Goal: Information Seeking & Learning: Check status

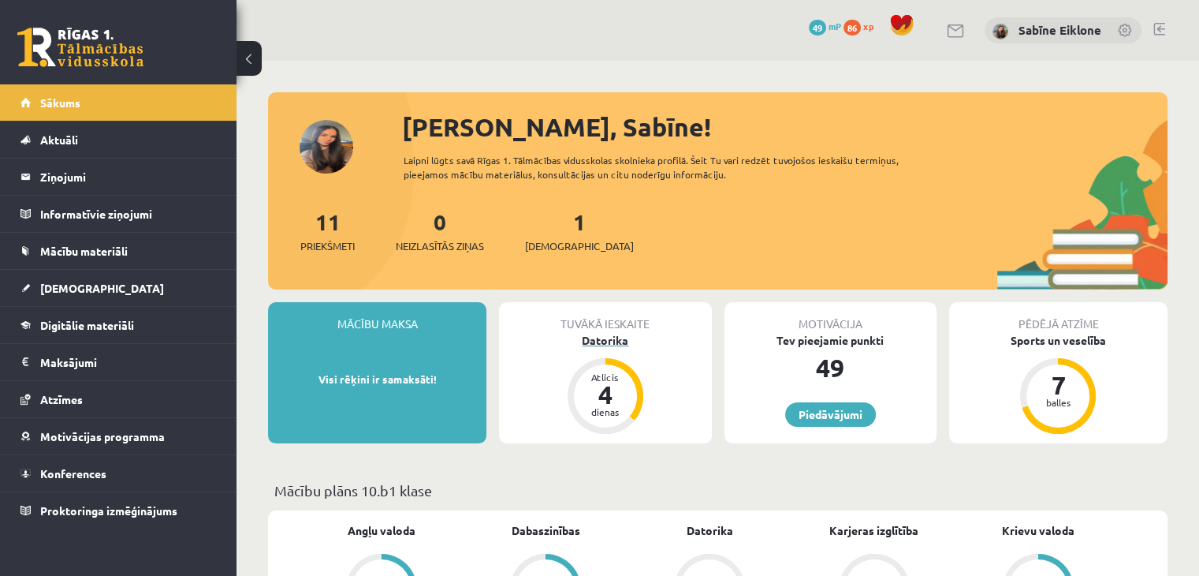
click at [620, 337] on div "Datorika" at bounding box center [605, 340] width 212 height 17
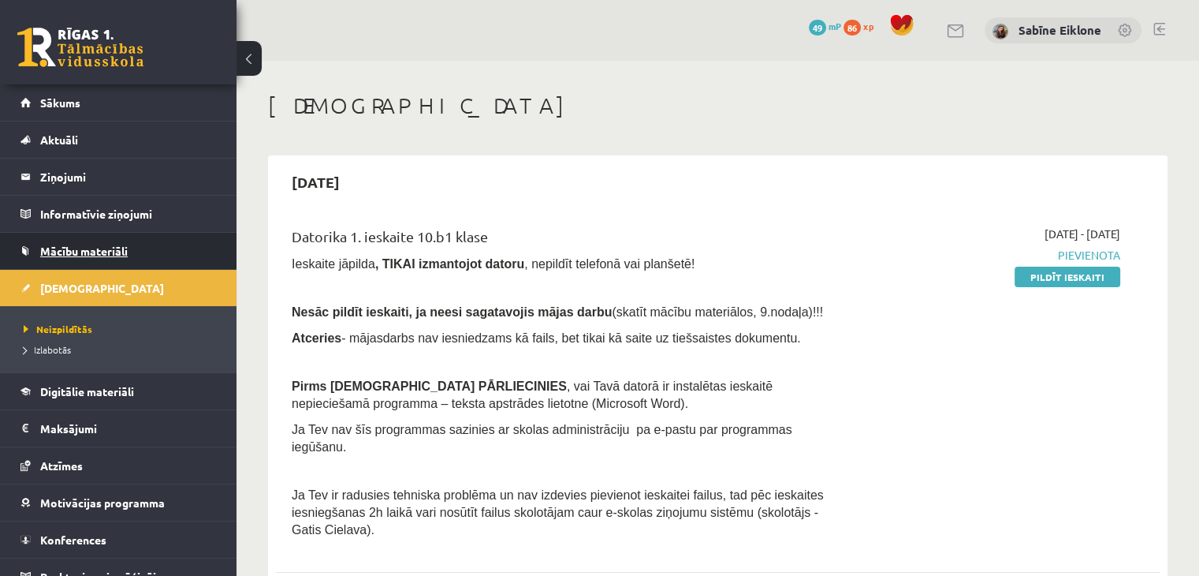
click at [84, 255] on span "Mācību materiāli" at bounding box center [84, 251] width 88 height 14
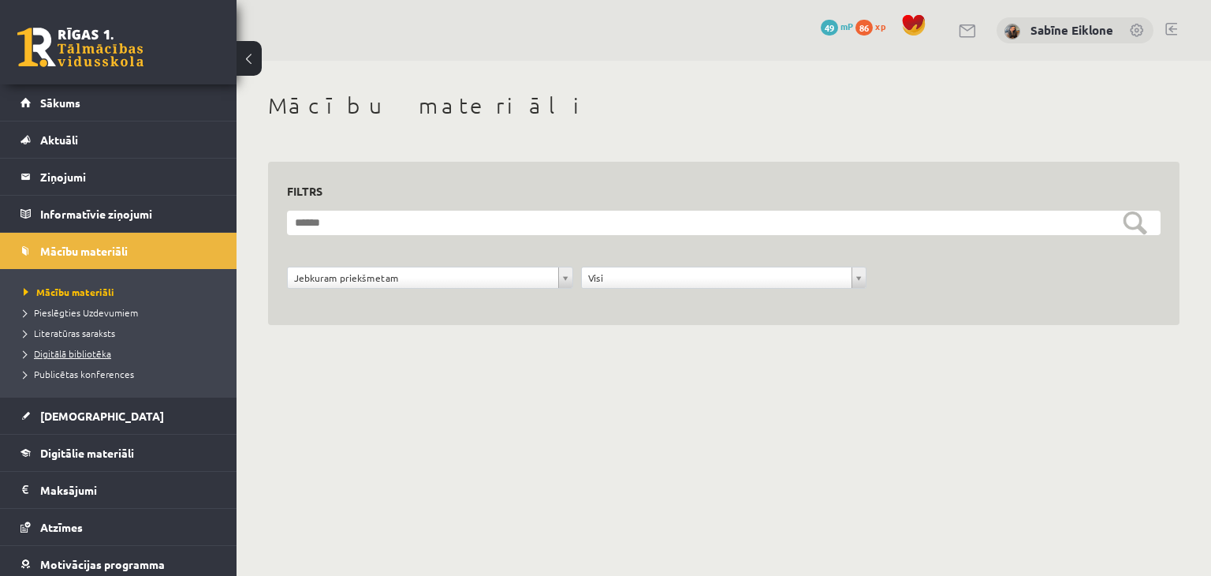
click at [97, 351] on span "Digitālā bibliotēka" at bounding box center [68, 353] width 88 height 13
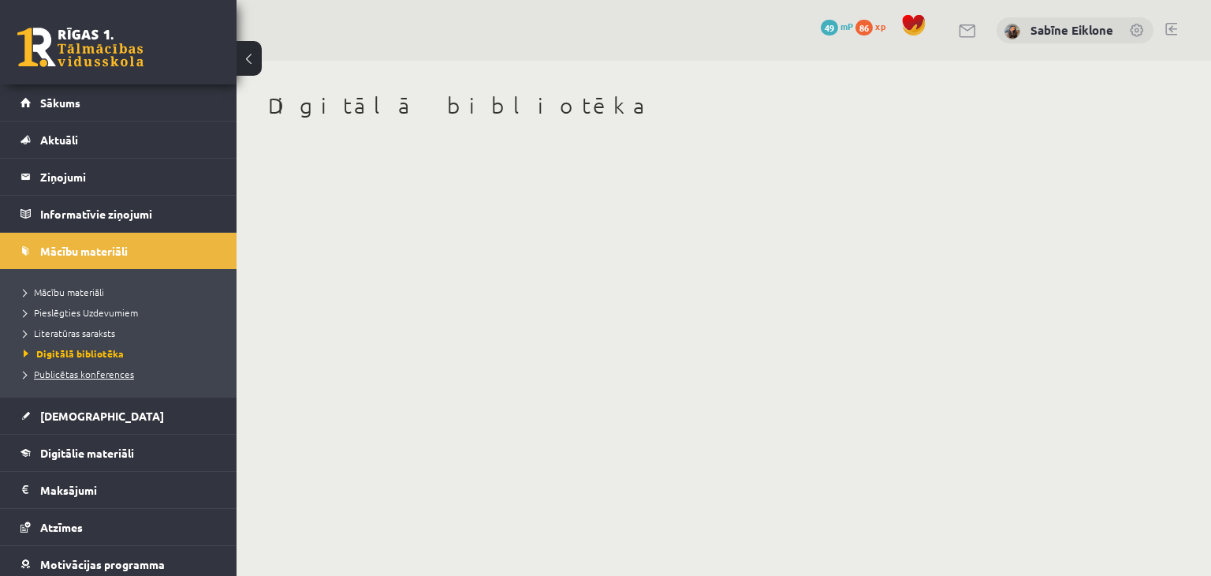
click at [99, 374] on span "Publicētas konferences" at bounding box center [79, 373] width 110 height 13
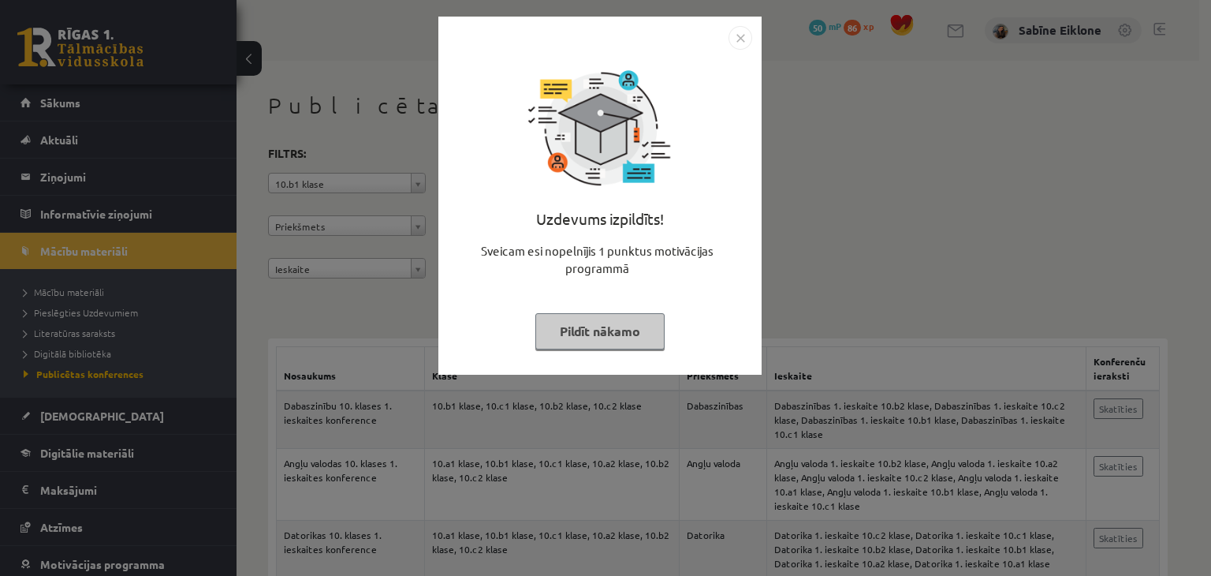
click at [633, 331] on button "Pildīt nākamo" at bounding box center [599, 331] width 129 height 36
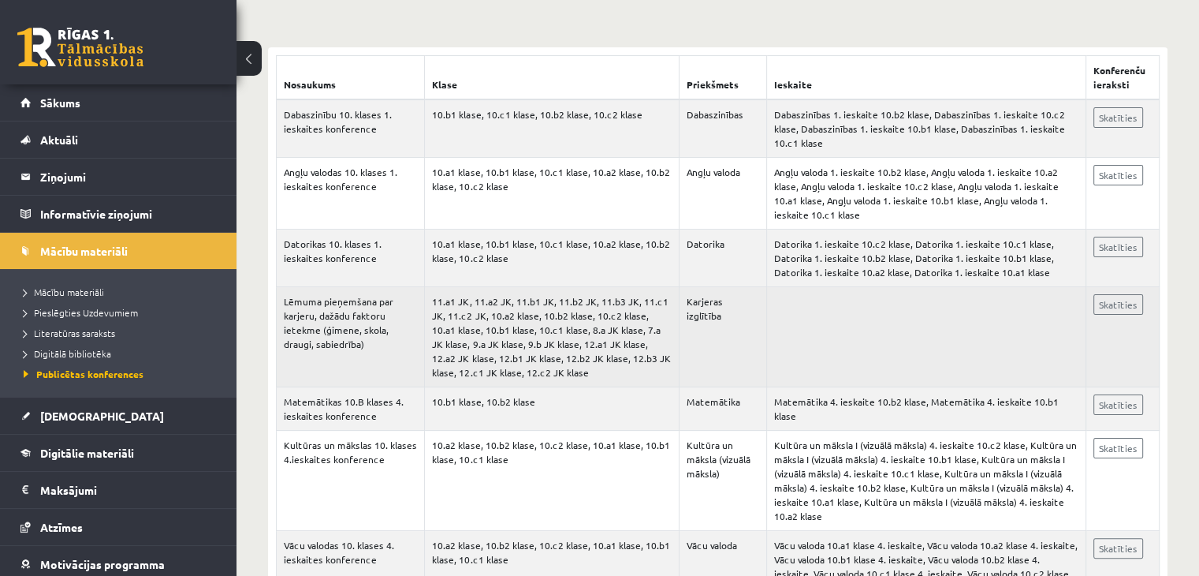
scroll to position [315, 0]
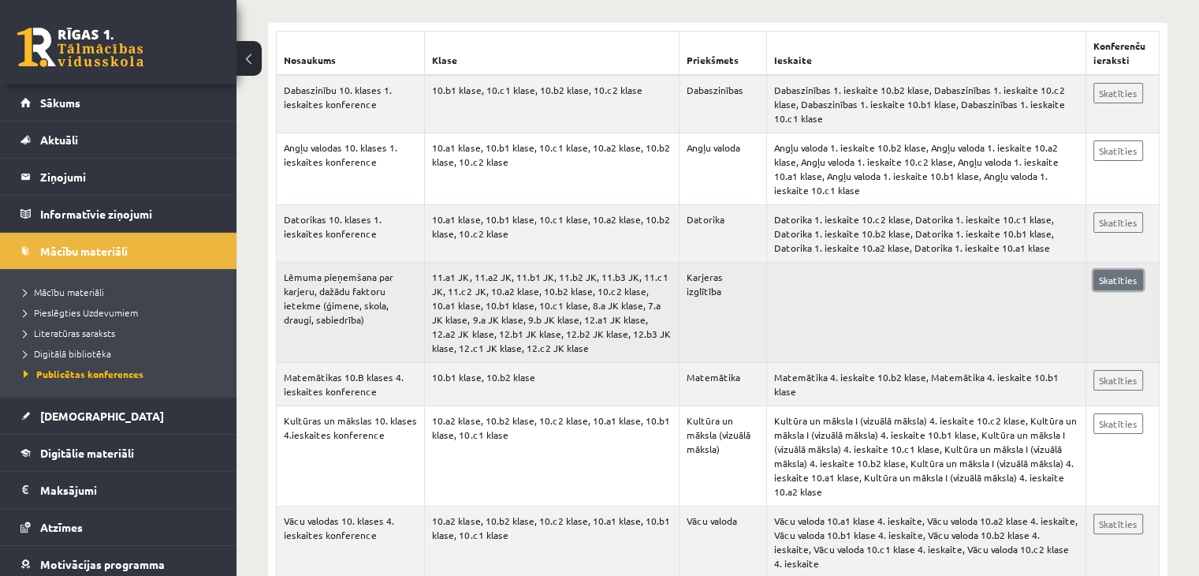
click at [1123, 280] on link "Skatīties" at bounding box center [1119, 280] width 50 height 21
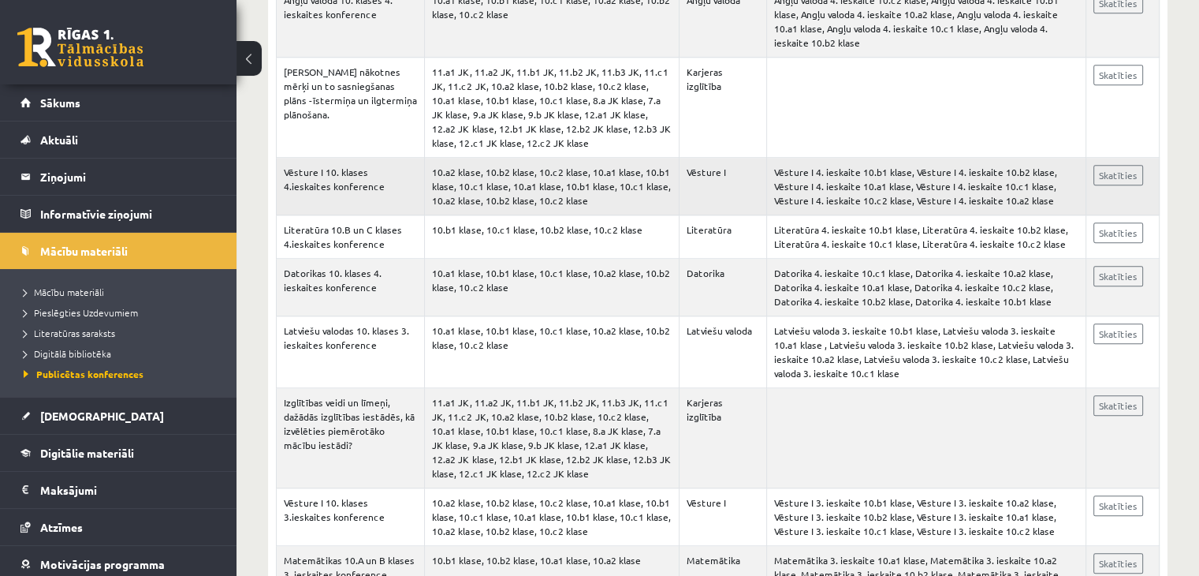
scroll to position [1419, 0]
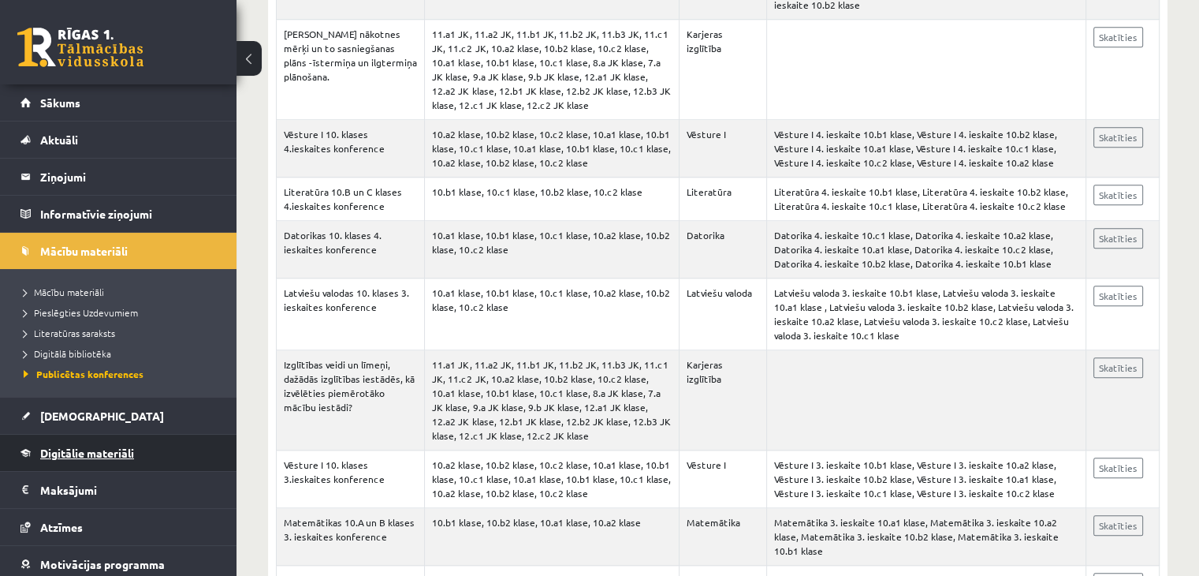
click at [85, 453] on span "Digitālie materiāli" at bounding box center [87, 452] width 94 height 14
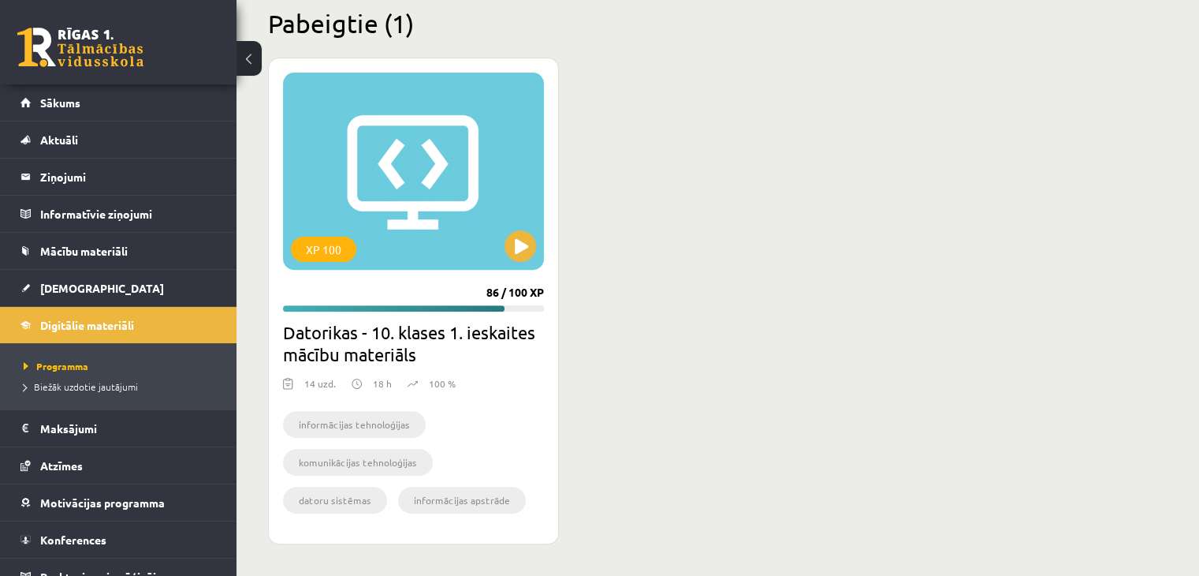
scroll to position [481, 0]
click at [84, 111] on link "Sākums" at bounding box center [119, 102] width 196 height 36
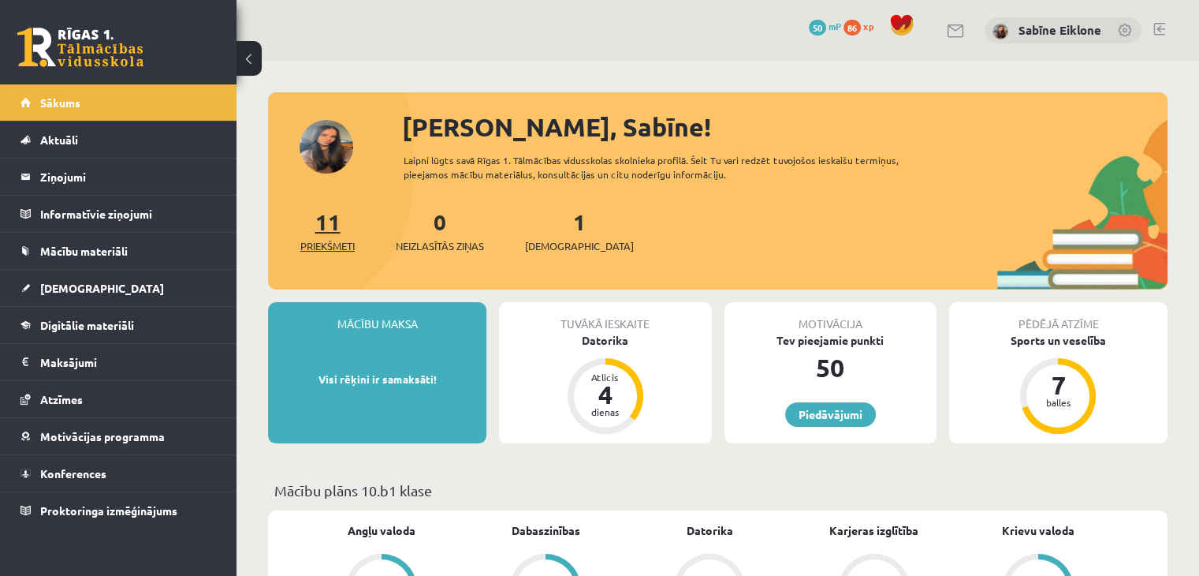
click at [322, 223] on link "11 Priekšmeti" at bounding box center [327, 230] width 54 height 47
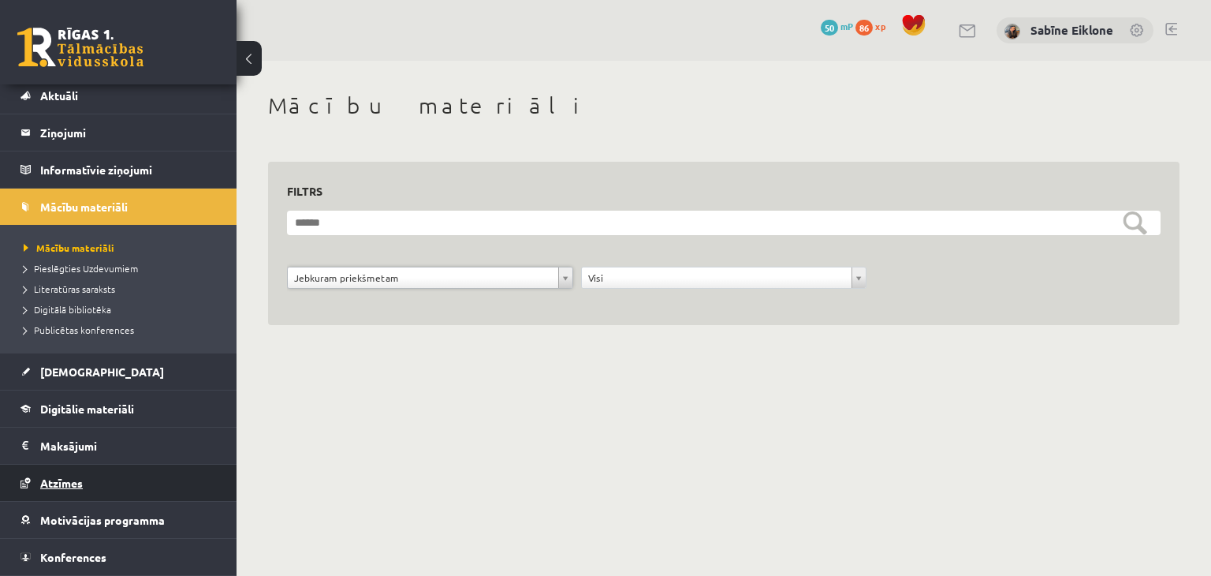
scroll to position [79, 0]
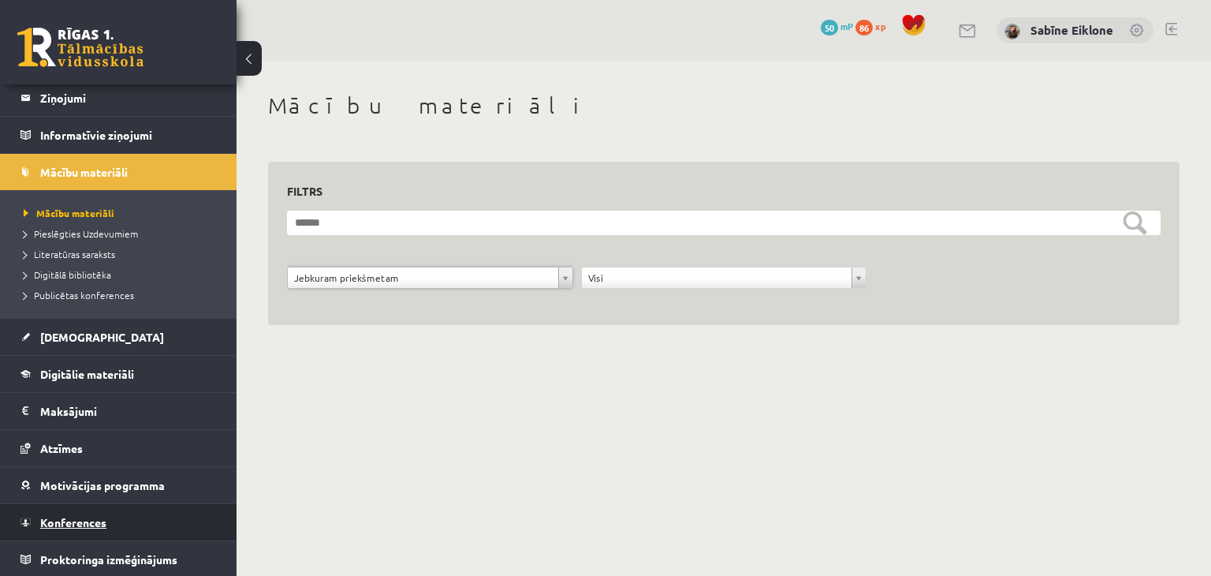
click at [113, 516] on link "Konferences" at bounding box center [119, 522] width 196 height 36
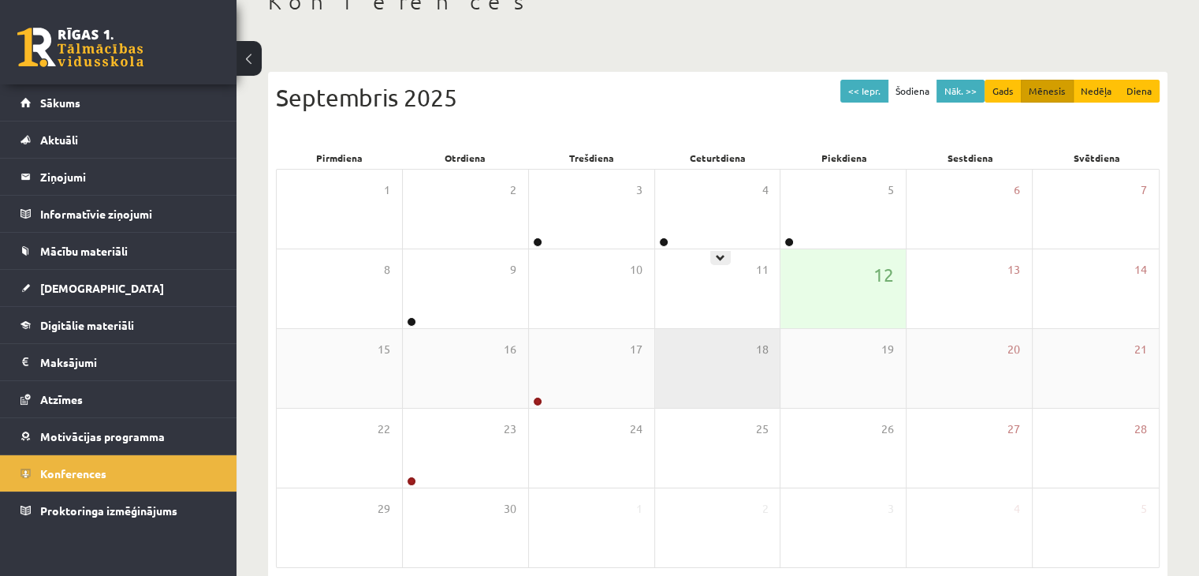
scroll to position [158, 0]
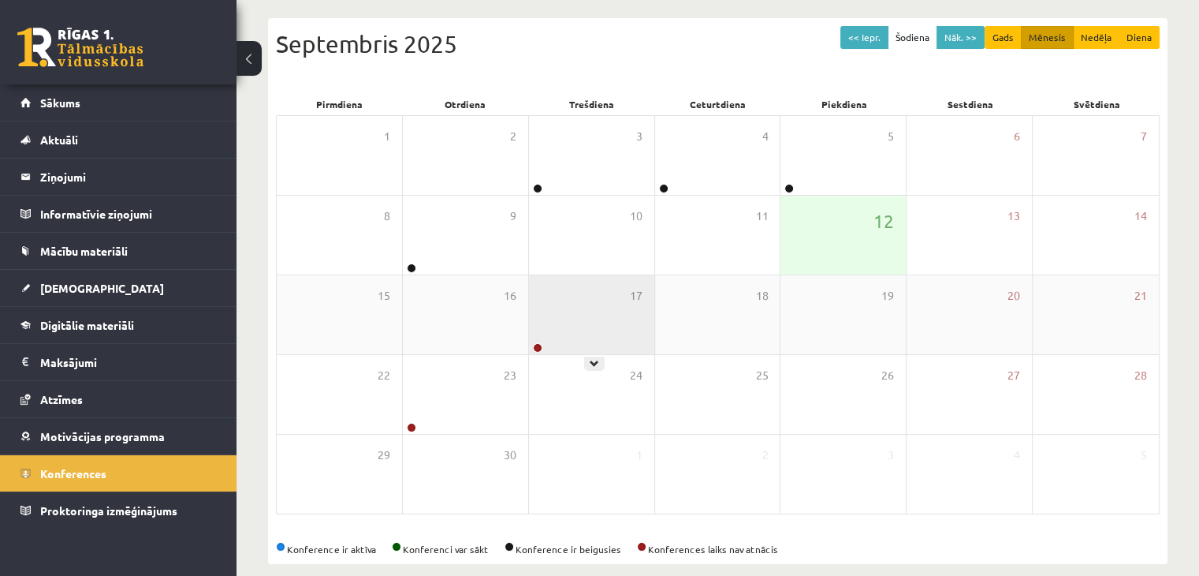
click at [606, 316] on div "17" at bounding box center [591, 314] width 125 height 79
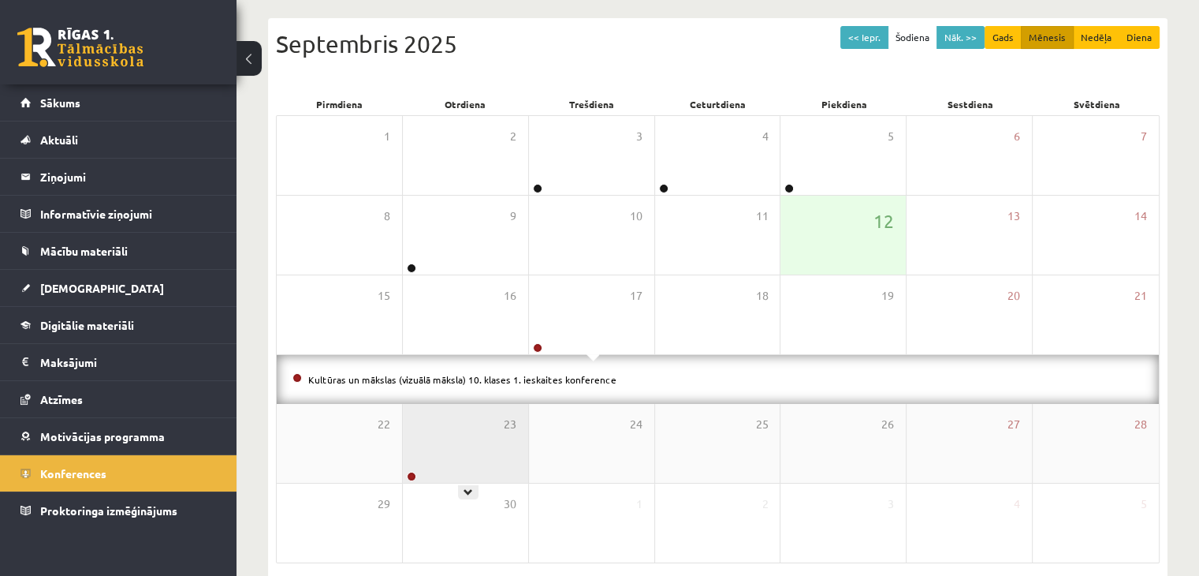
click at [497, 464] on div "23" at bounding box center [465, 443] width 125 height 79
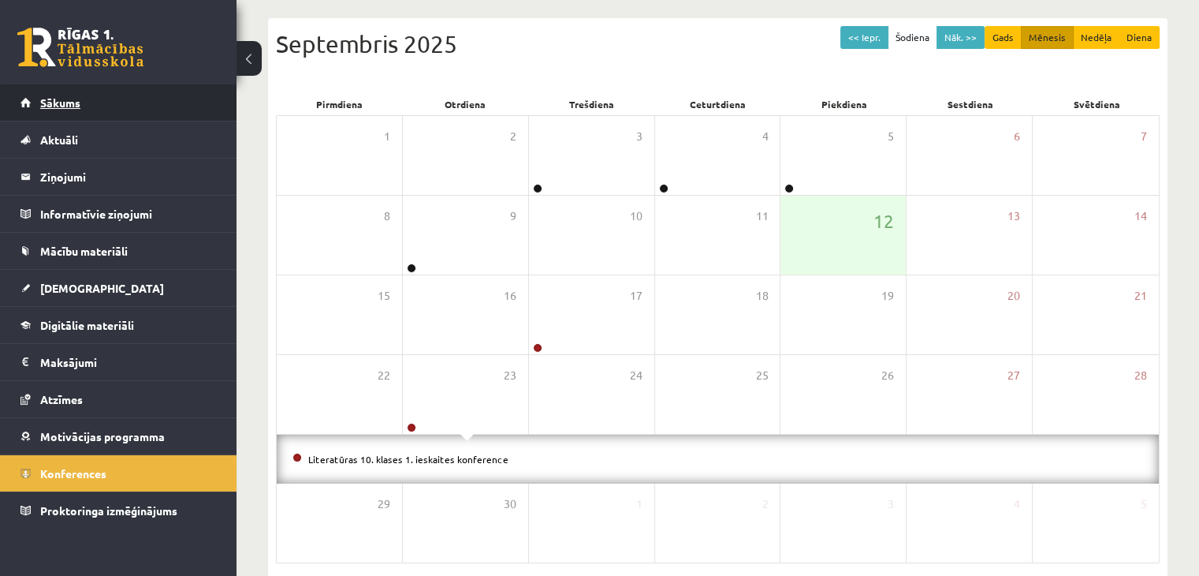
click at [39, 100] on link "Sākums" at bounding box center [119, 102] width 196 height 36
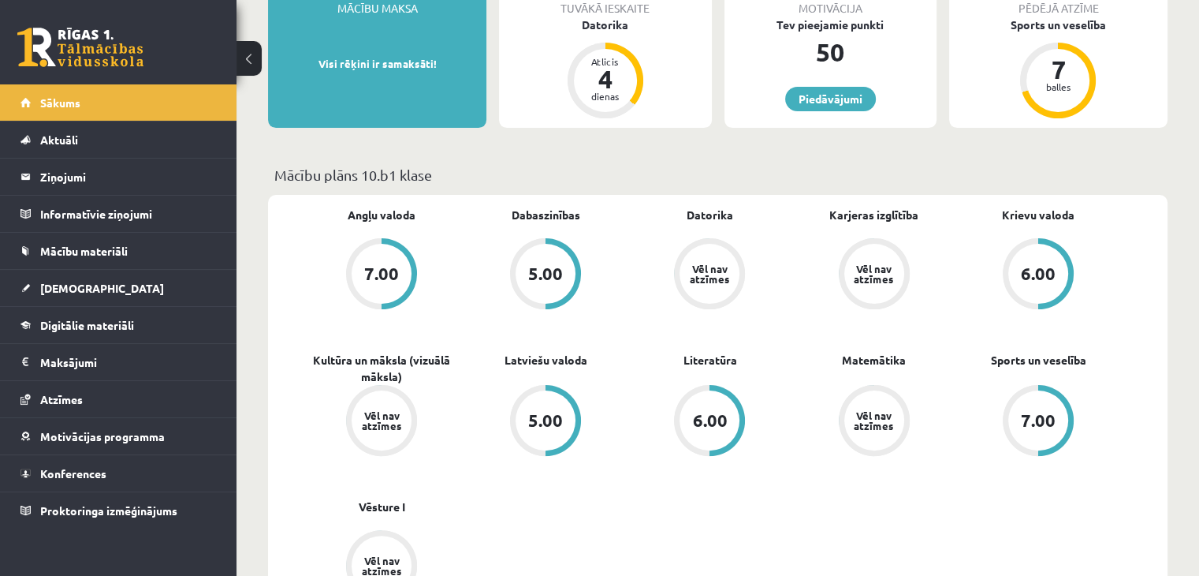
scroll to position [394, 0]
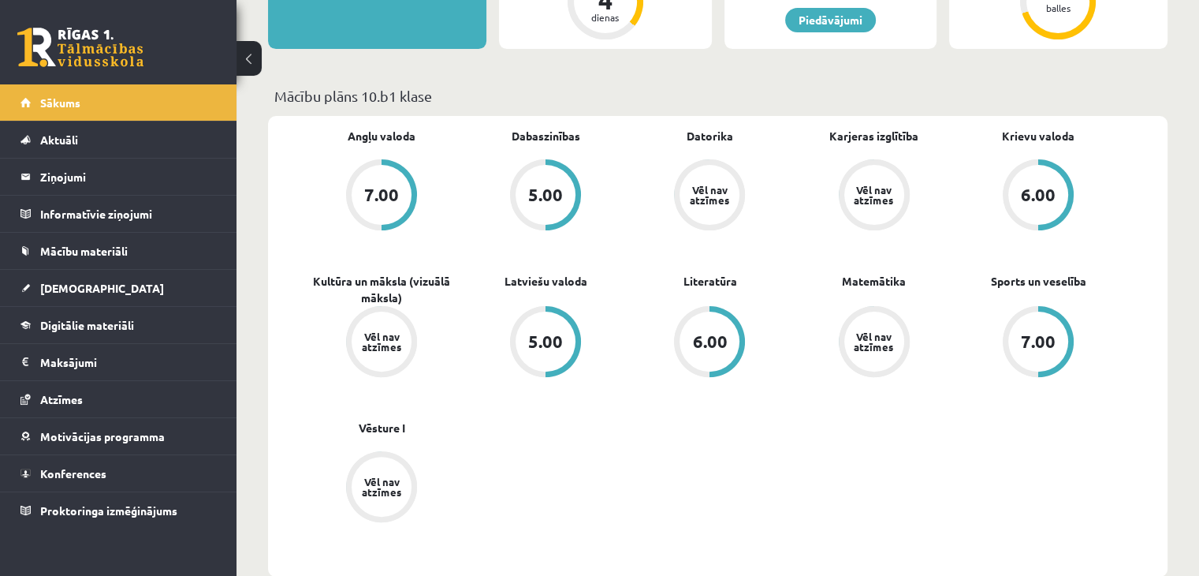
click at [1047, 211] on div "6.00" at bounding box center [1038, 195] width 60 height 60
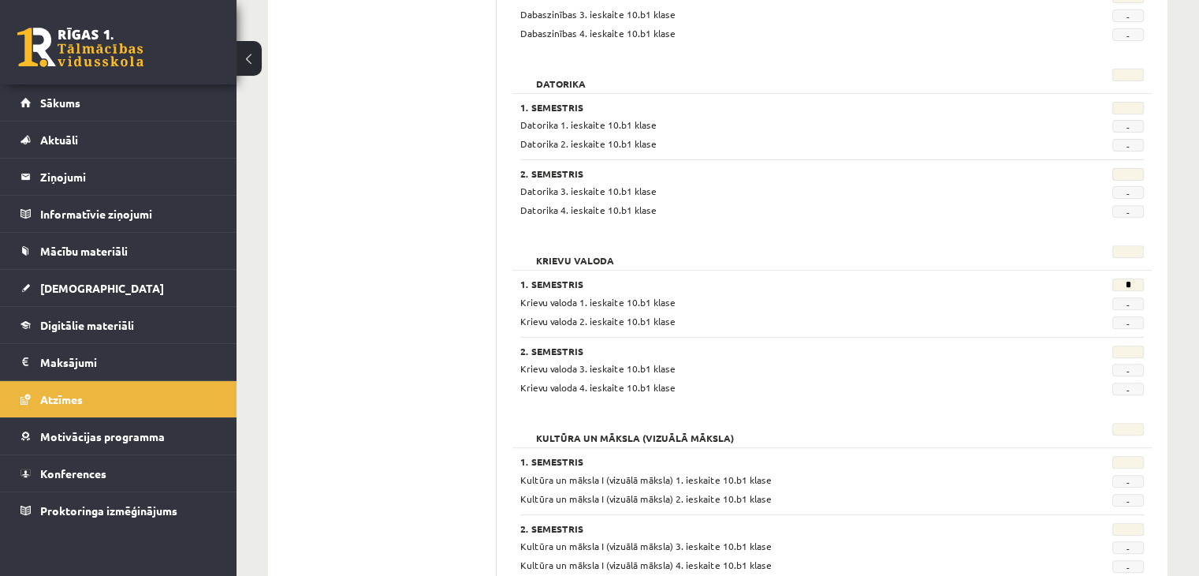
scroll to position [388, 0]
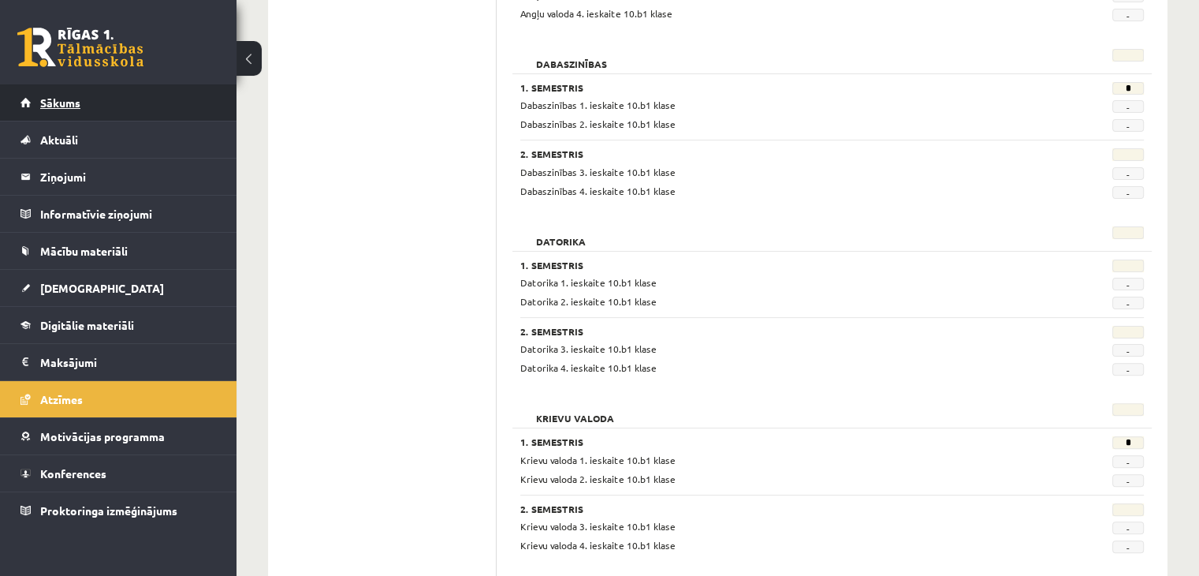
click at [66, 108] on span "Sākums" at bounding box center [60, 102] width 40 height 14
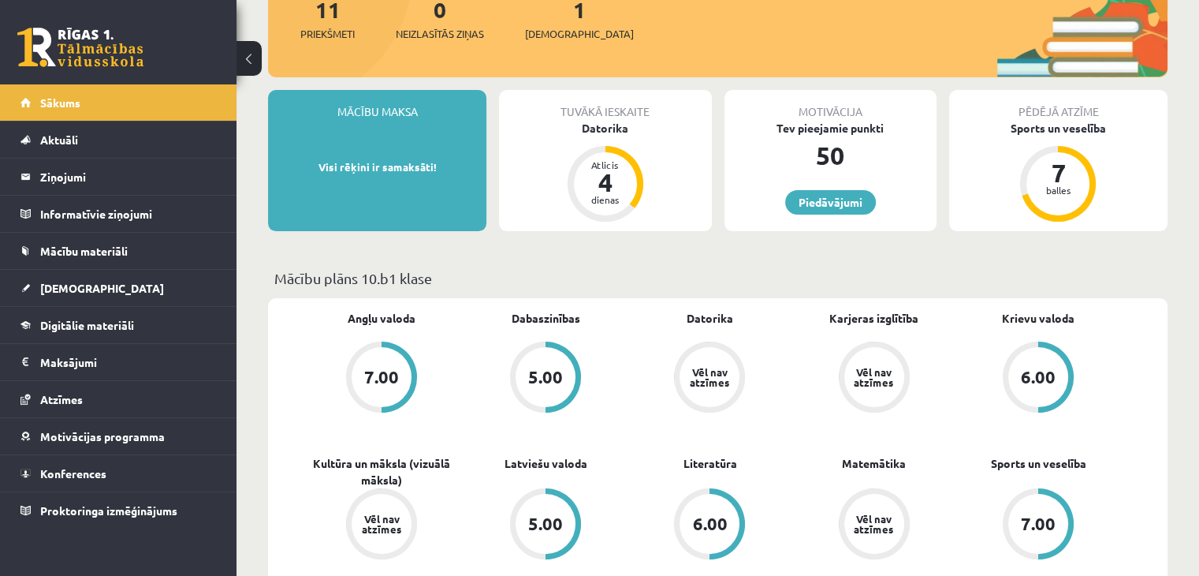
scroll to position [237, 0]
